Goal: Information Seeking & Learning: Learn about a topic

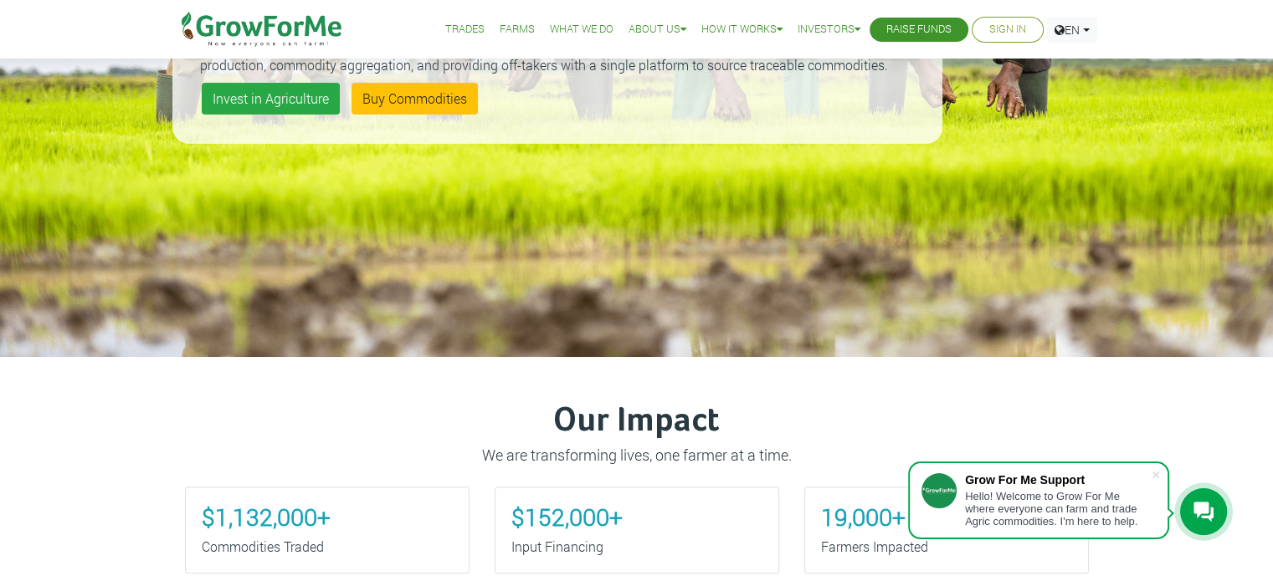
scroll to position [346, 0]
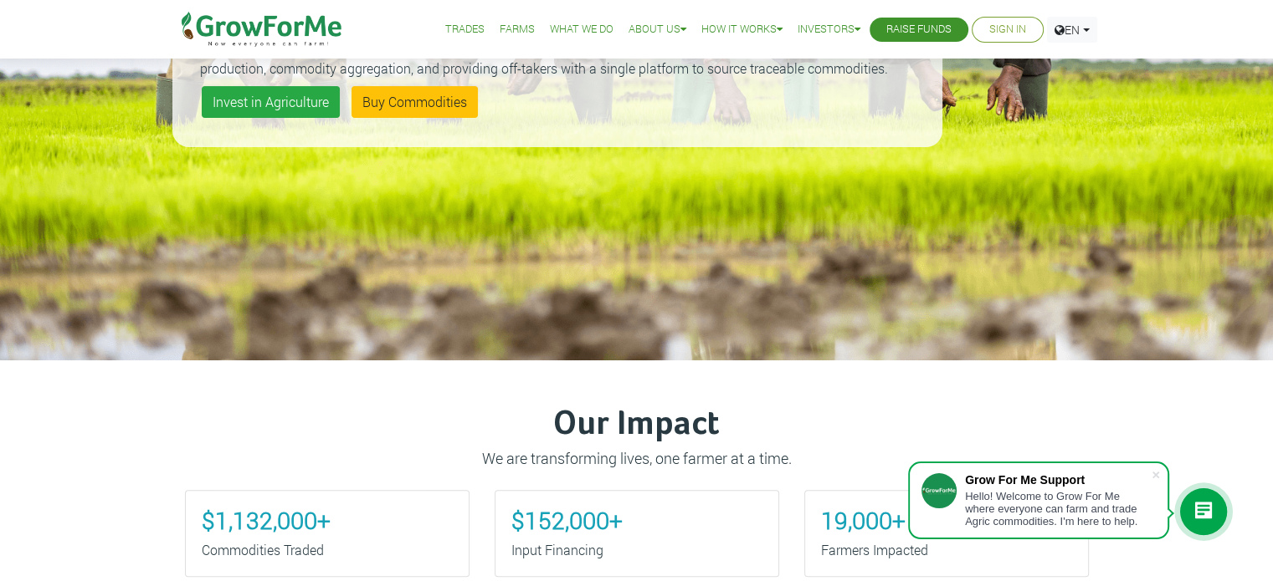
click at [590, 23] on link "What We Do" at bounding box center [582, 30] width 64 height 18
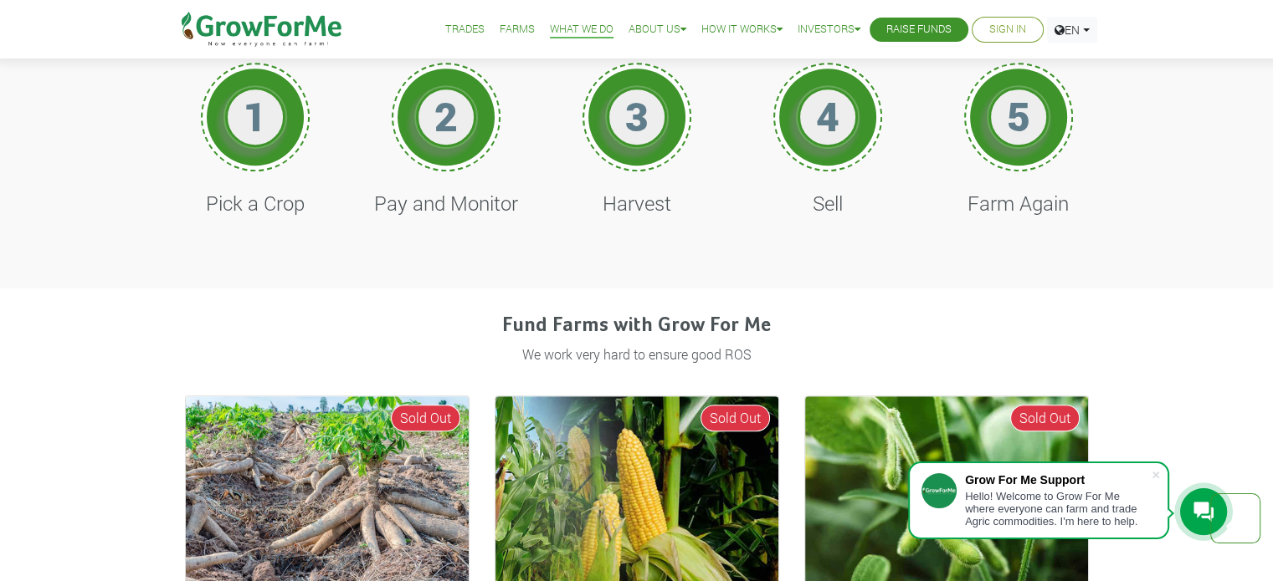
scroll to position [812, 0]
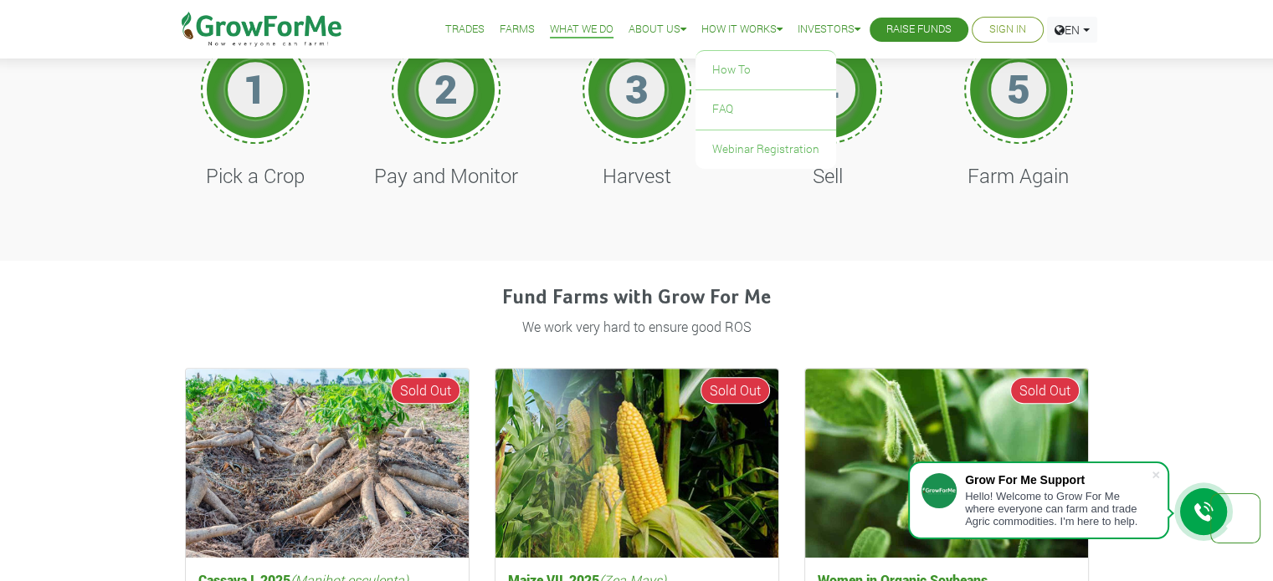
click at [710, 28] on link "How it Works" at bounding box center [741, 30] width 81 height 18
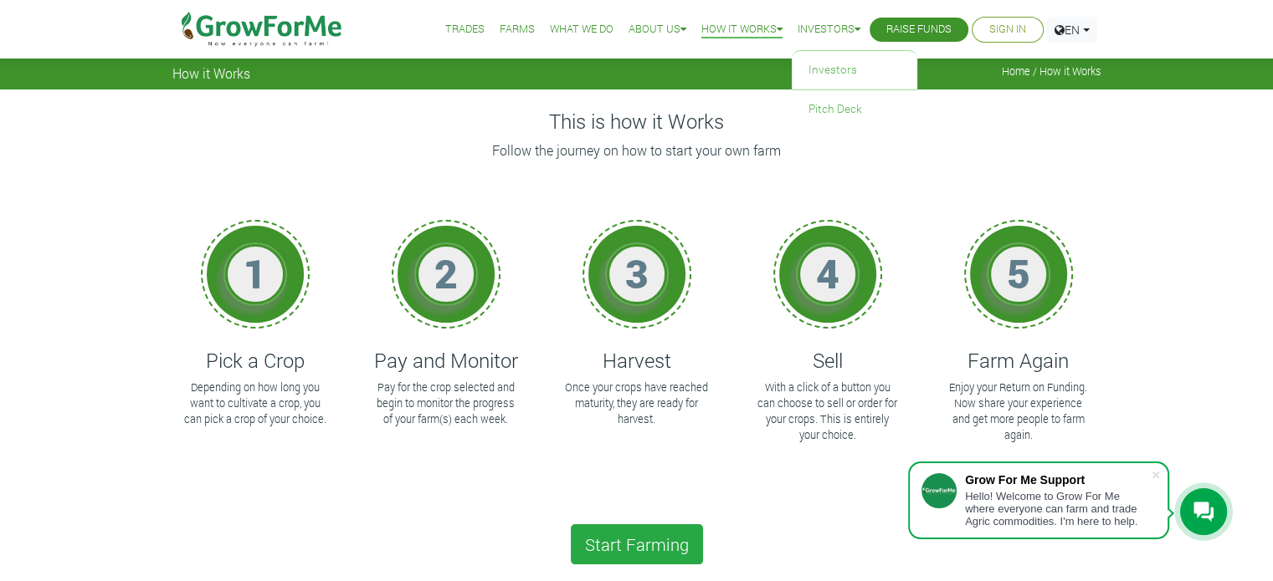
click at [811, 29] on link "Investors" at bounding box center [828, 30] width 63 height 18
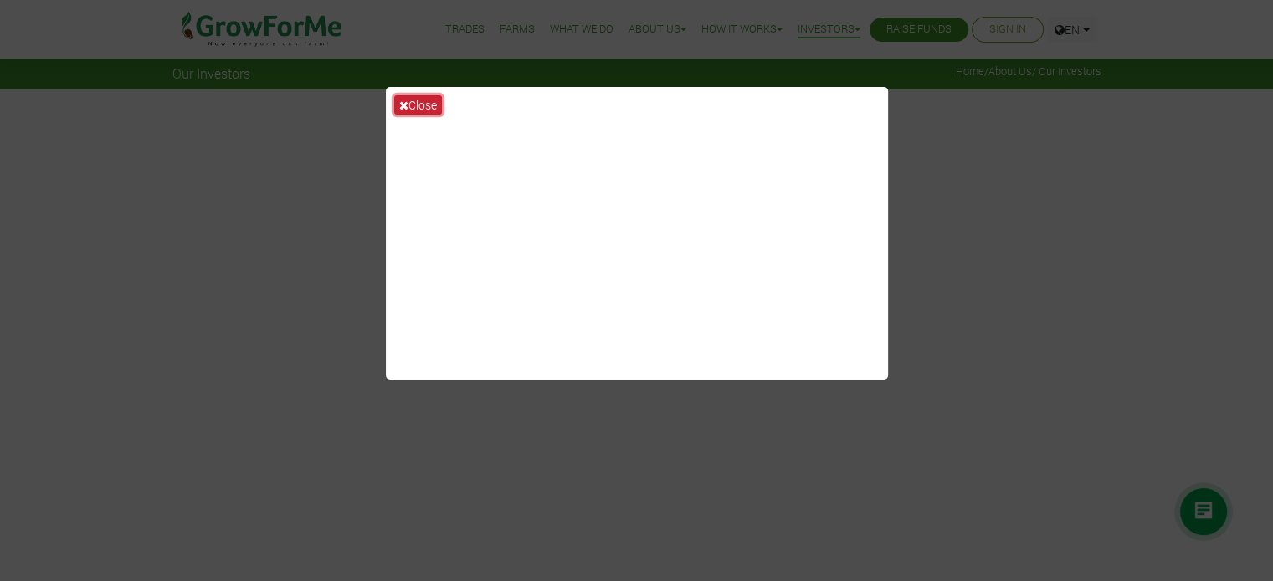
click at [428, 102] on button "Close" at bounding box center [418, 104] width 48 height 19
